Goal: Find contact information: Find contact information

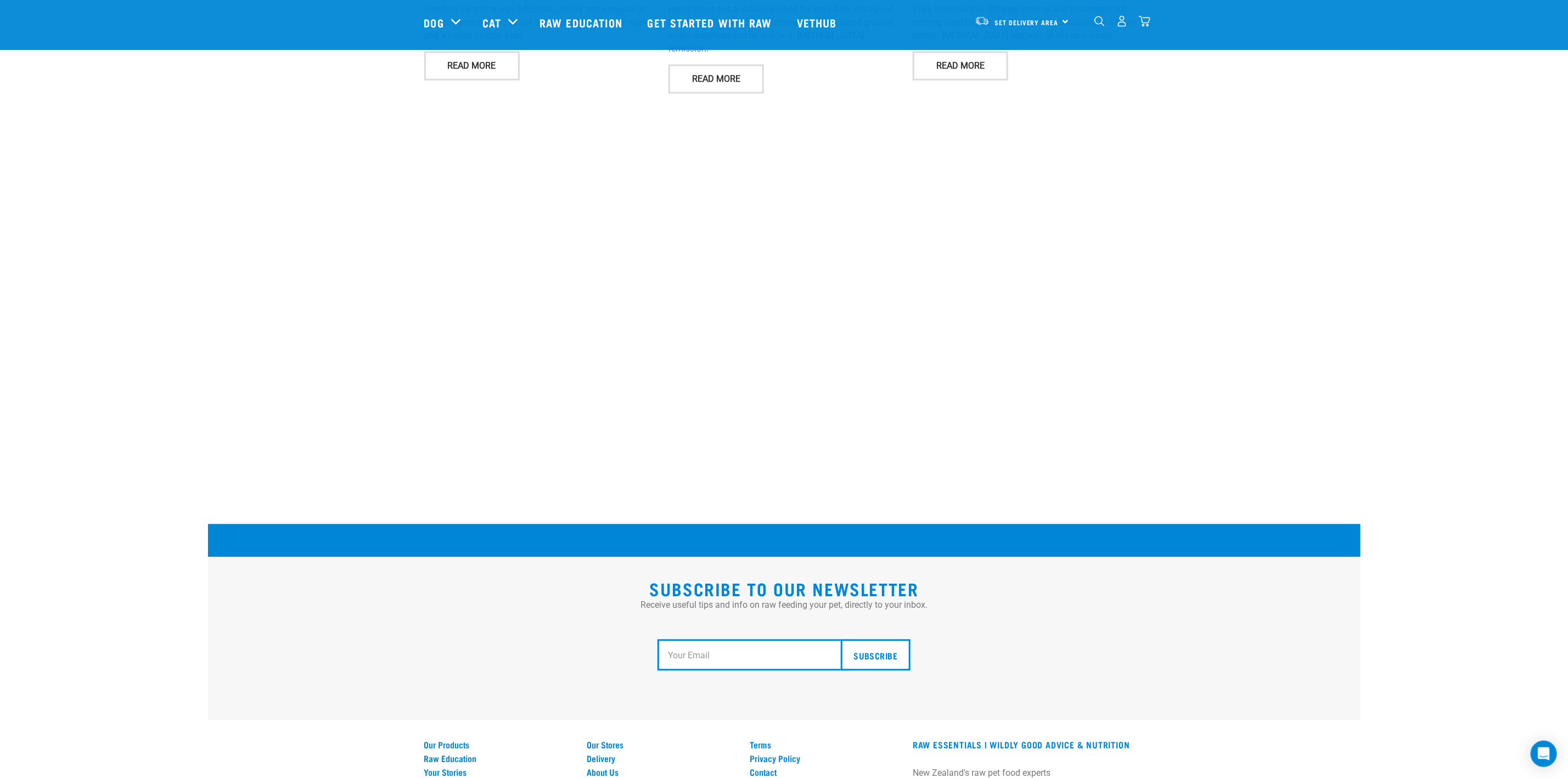
scroll to position [1784, 0]
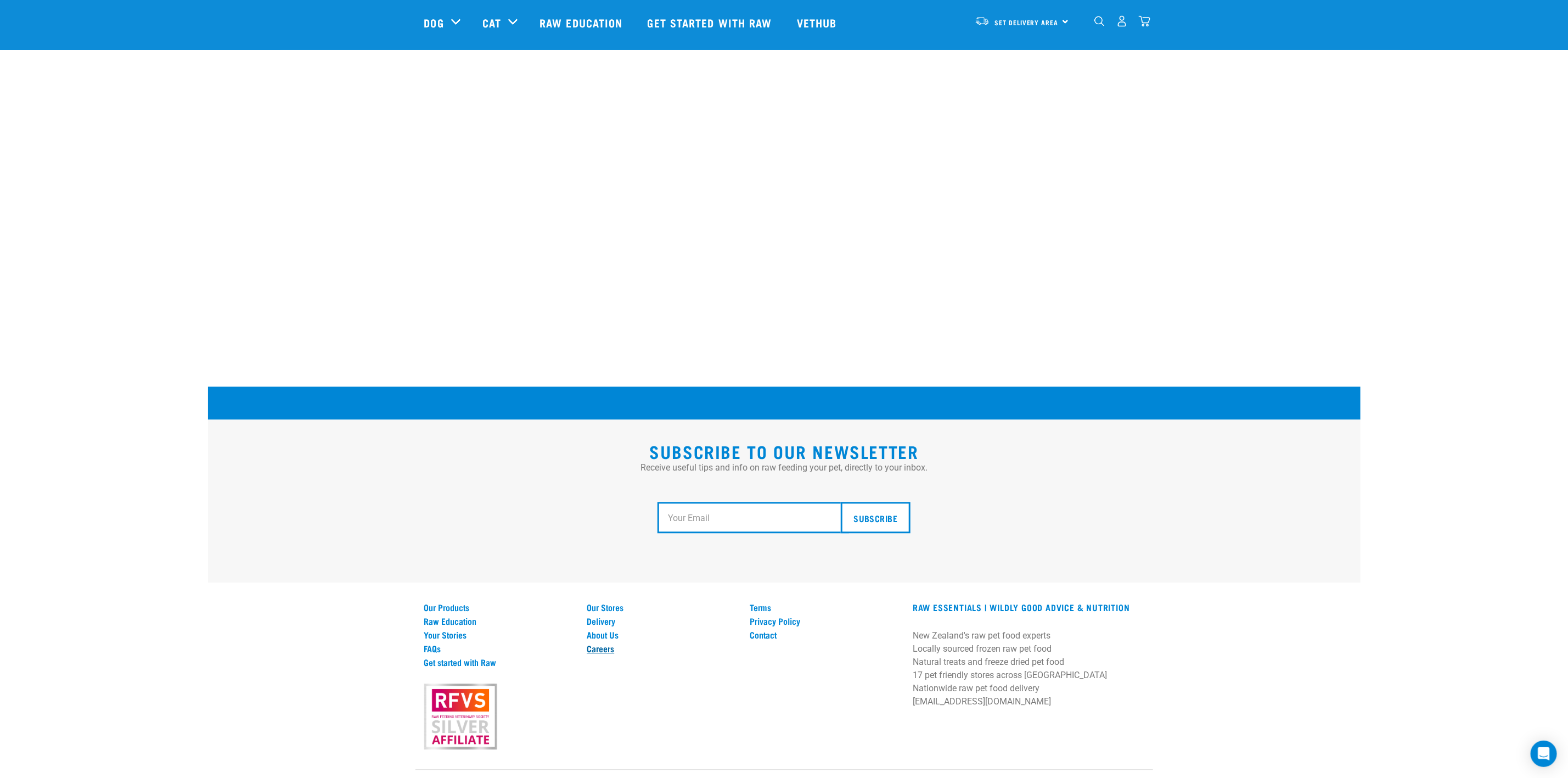
click at [592, 643] on link "Careers" at bounding box center [662, 648] width 150 height 10
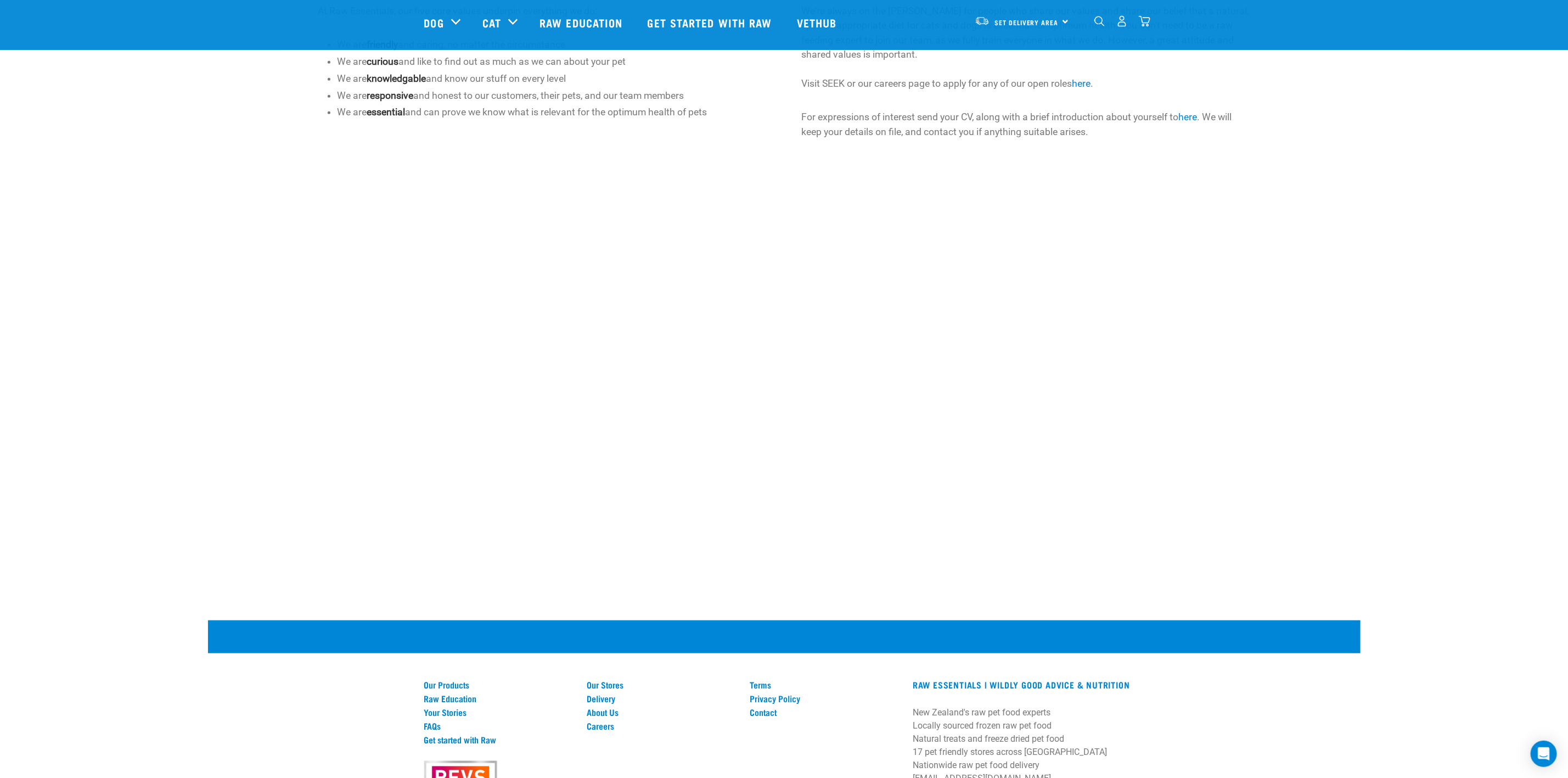
scroll to position [82, 0]
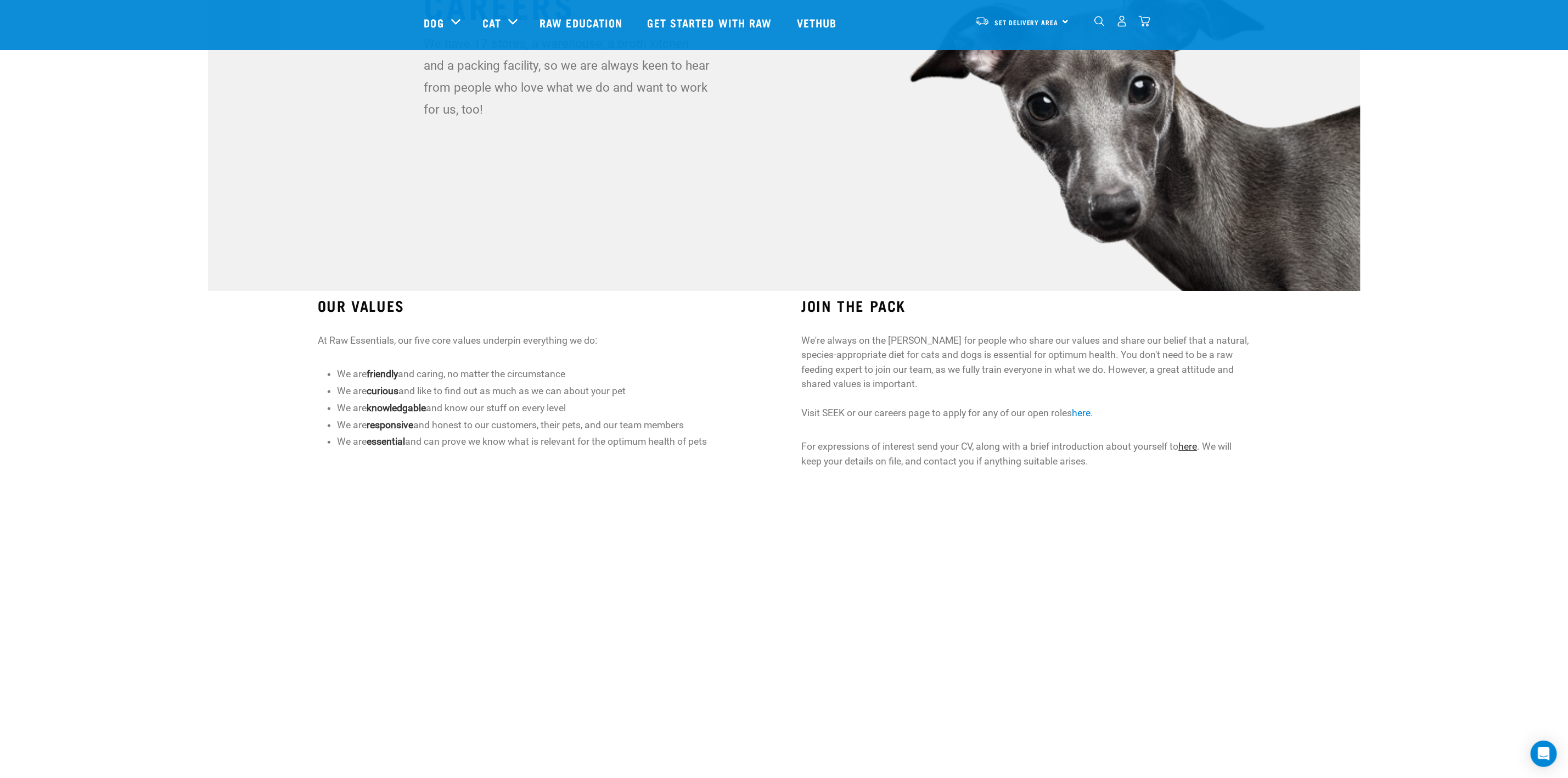
click at [1189, 448] on link "here" at bounding box center [1188, 446] width 19 height 11
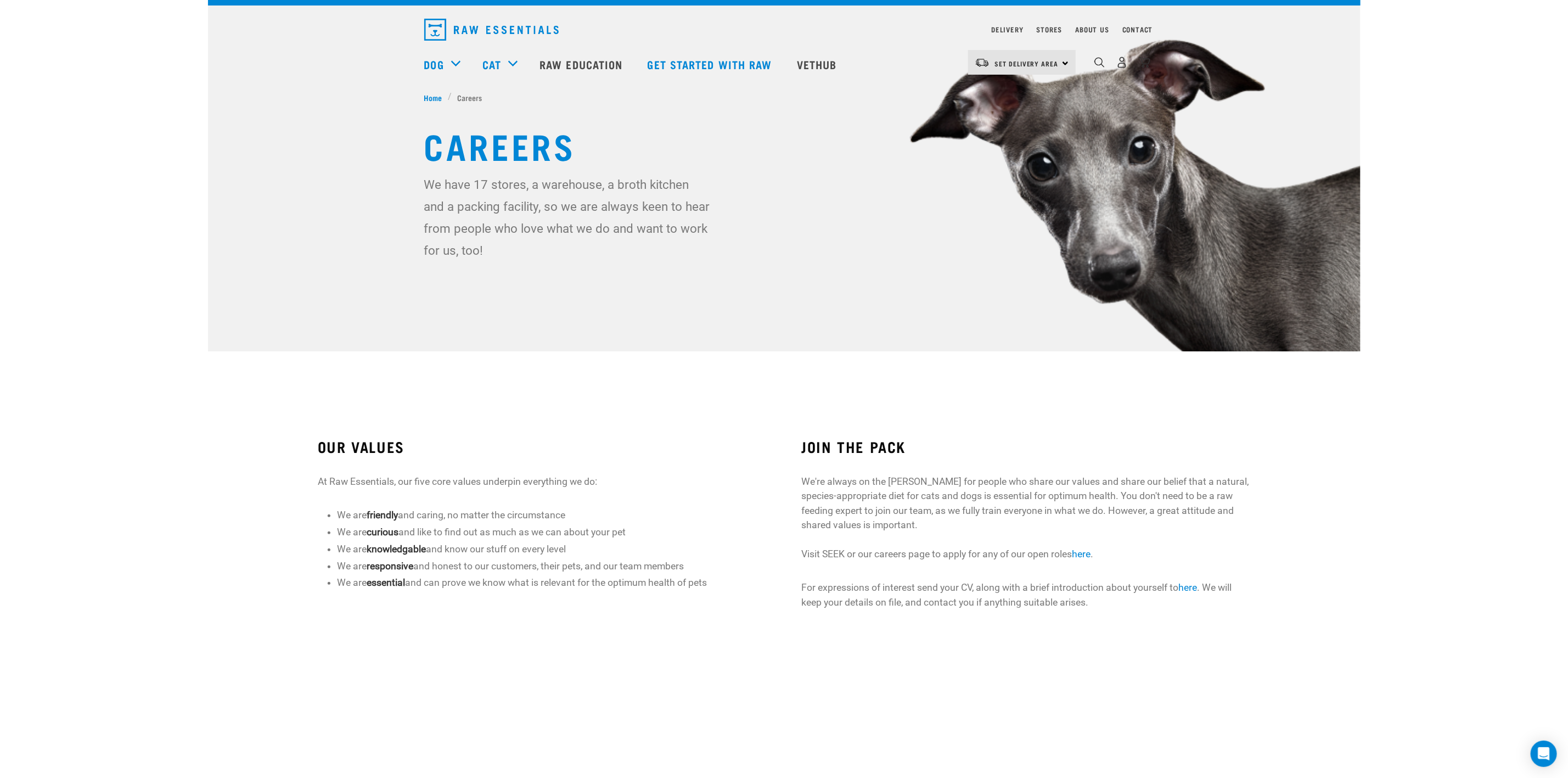
scroll to position [0, 0]
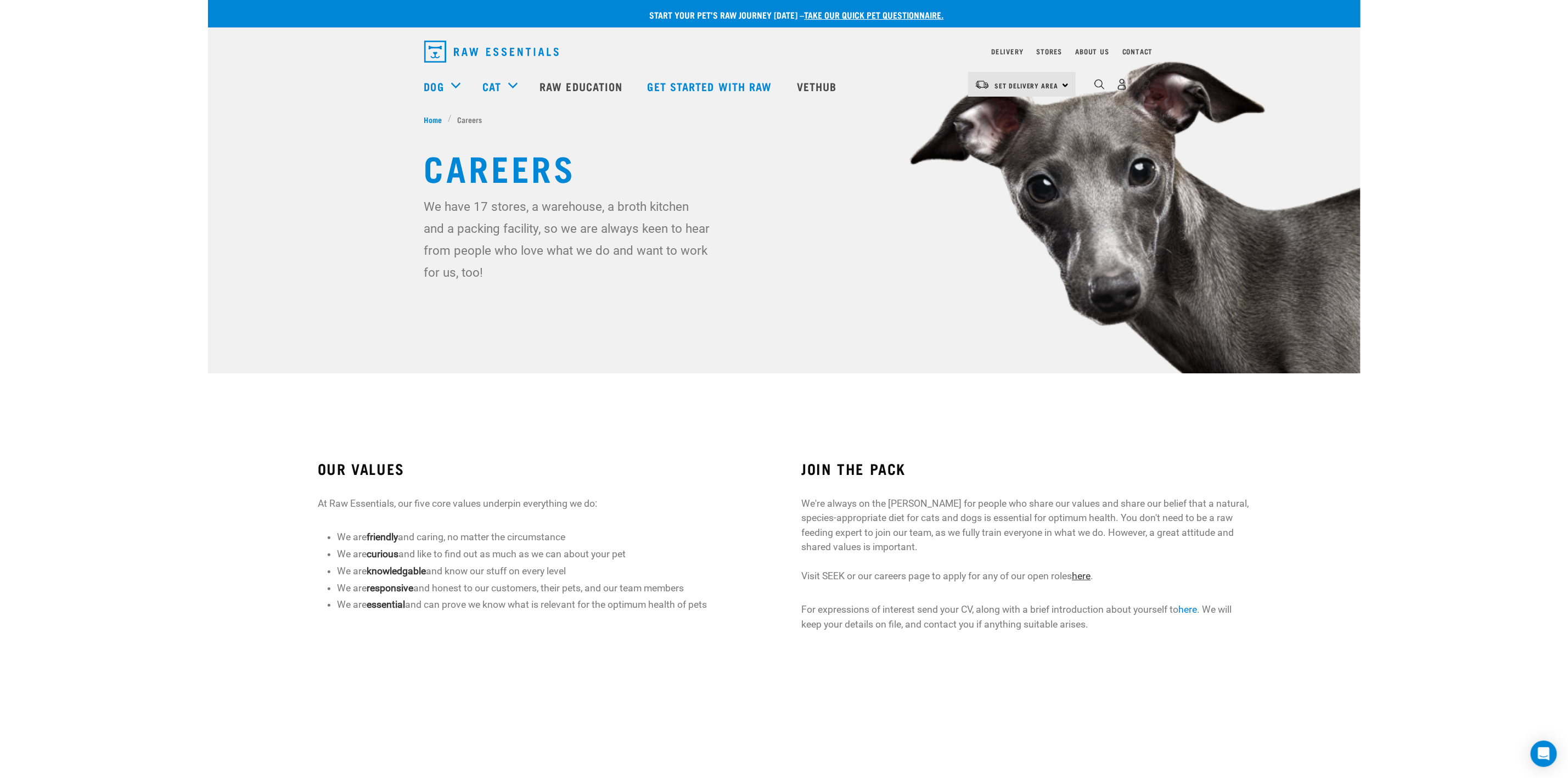
click at [1085, 572] on link "here" at bounding box center [1081, 576] width 19 height 11
